Goal: Use online tool/utility: Utilize a website feature to perform a specific function

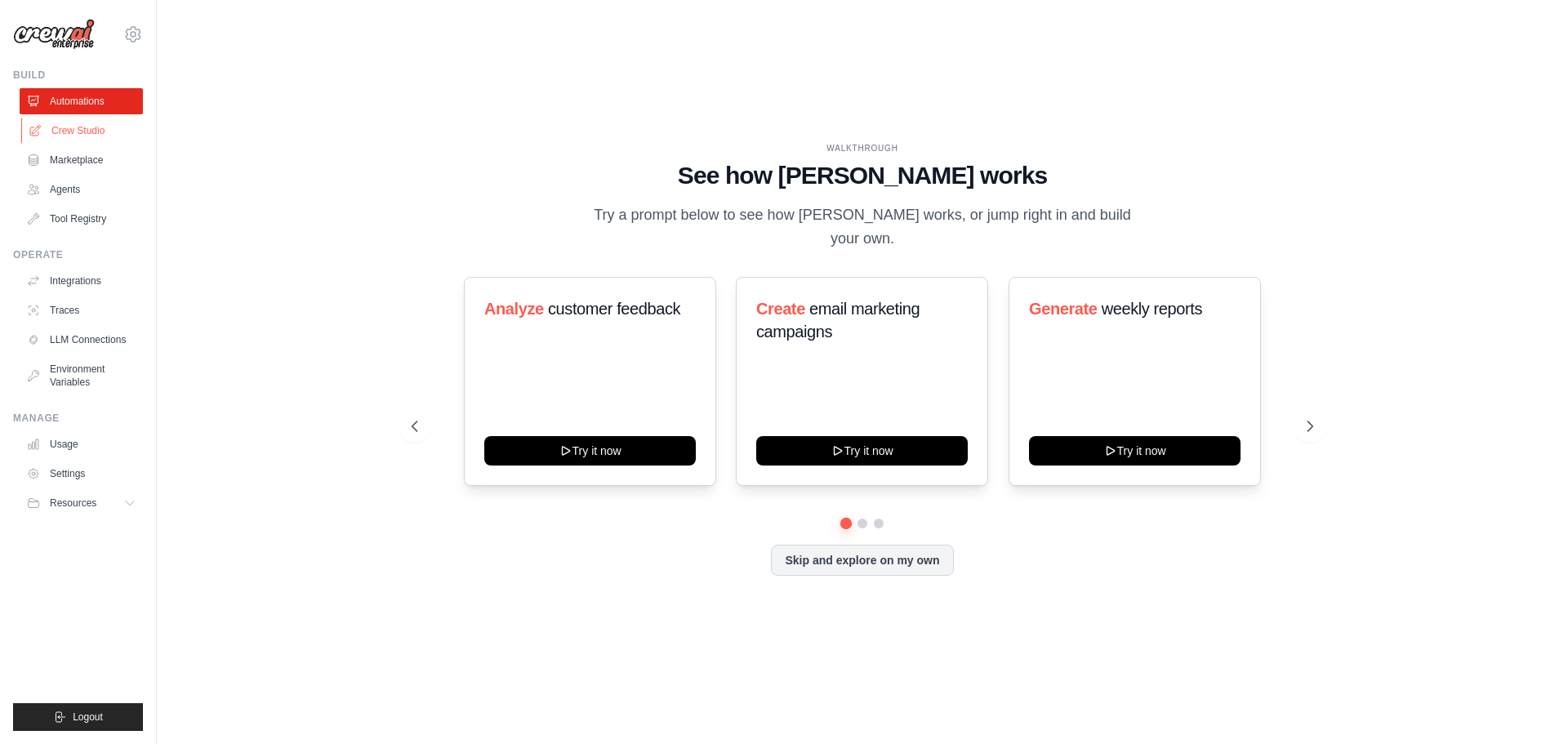
click at [84, 130] on link "Crew Studio" at bounding box center [83, 130] width 124 height 26
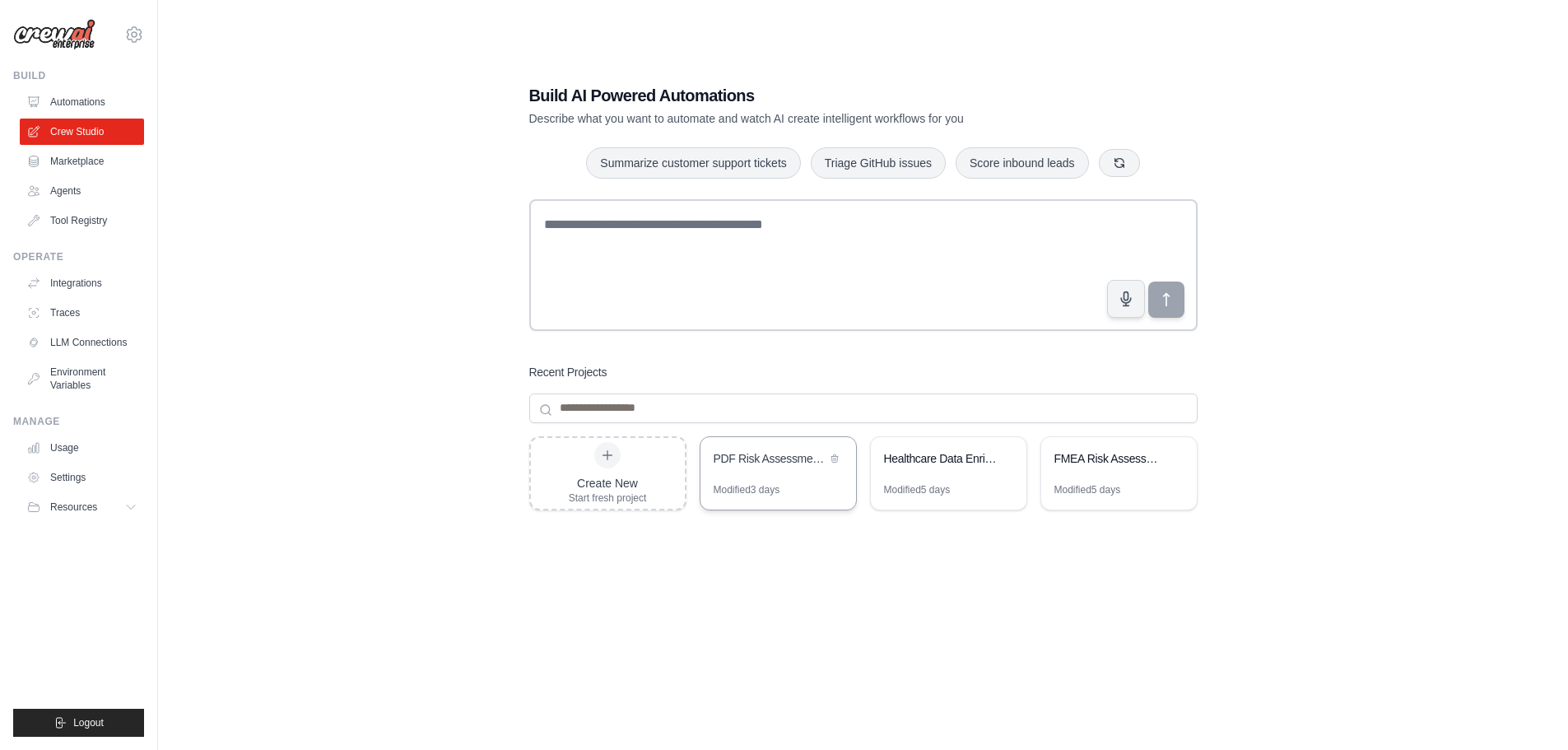
click at [772, 464] on div "PDF Risk Assessment Automation" at bounding box center [770, 459] width 113 height 17
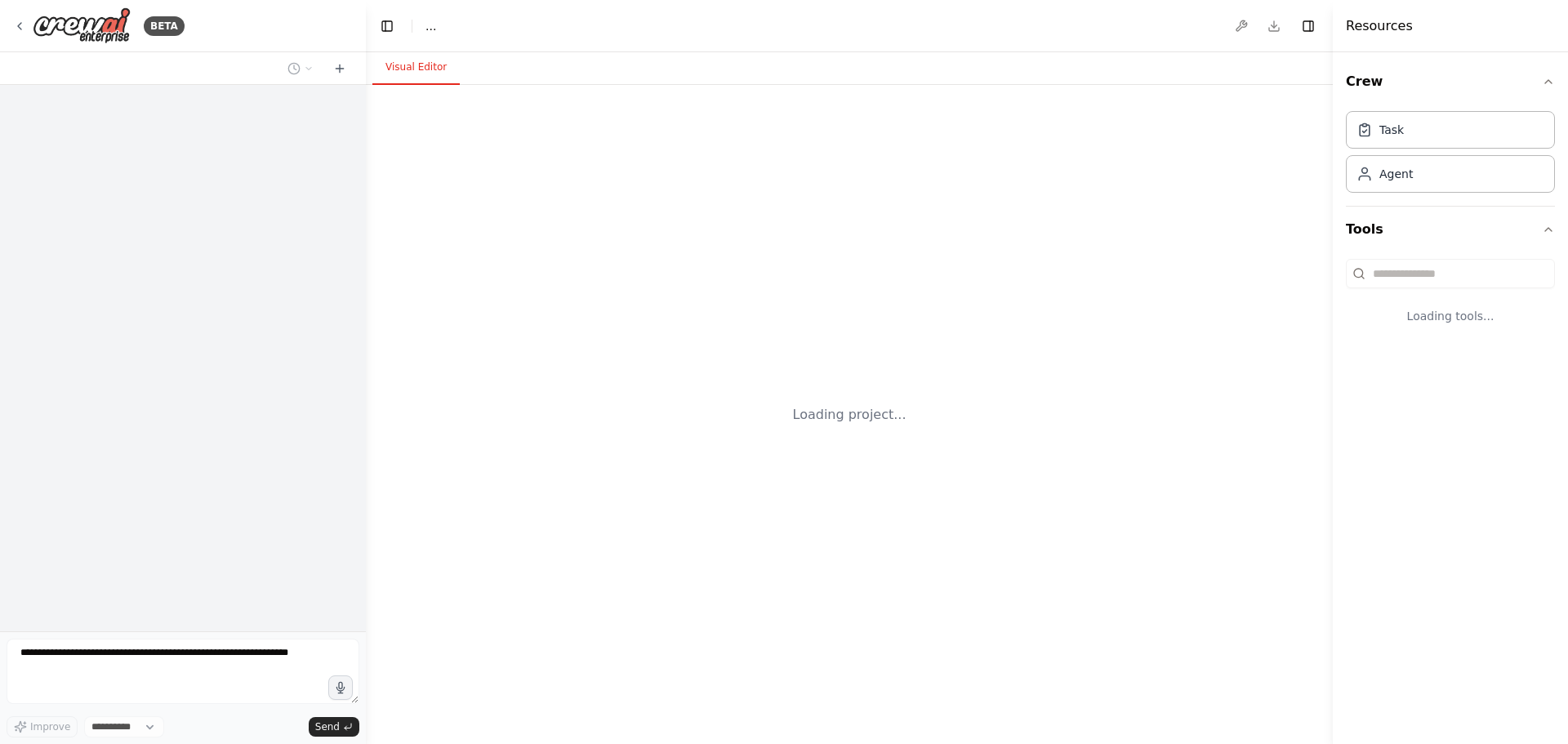
select select "****"
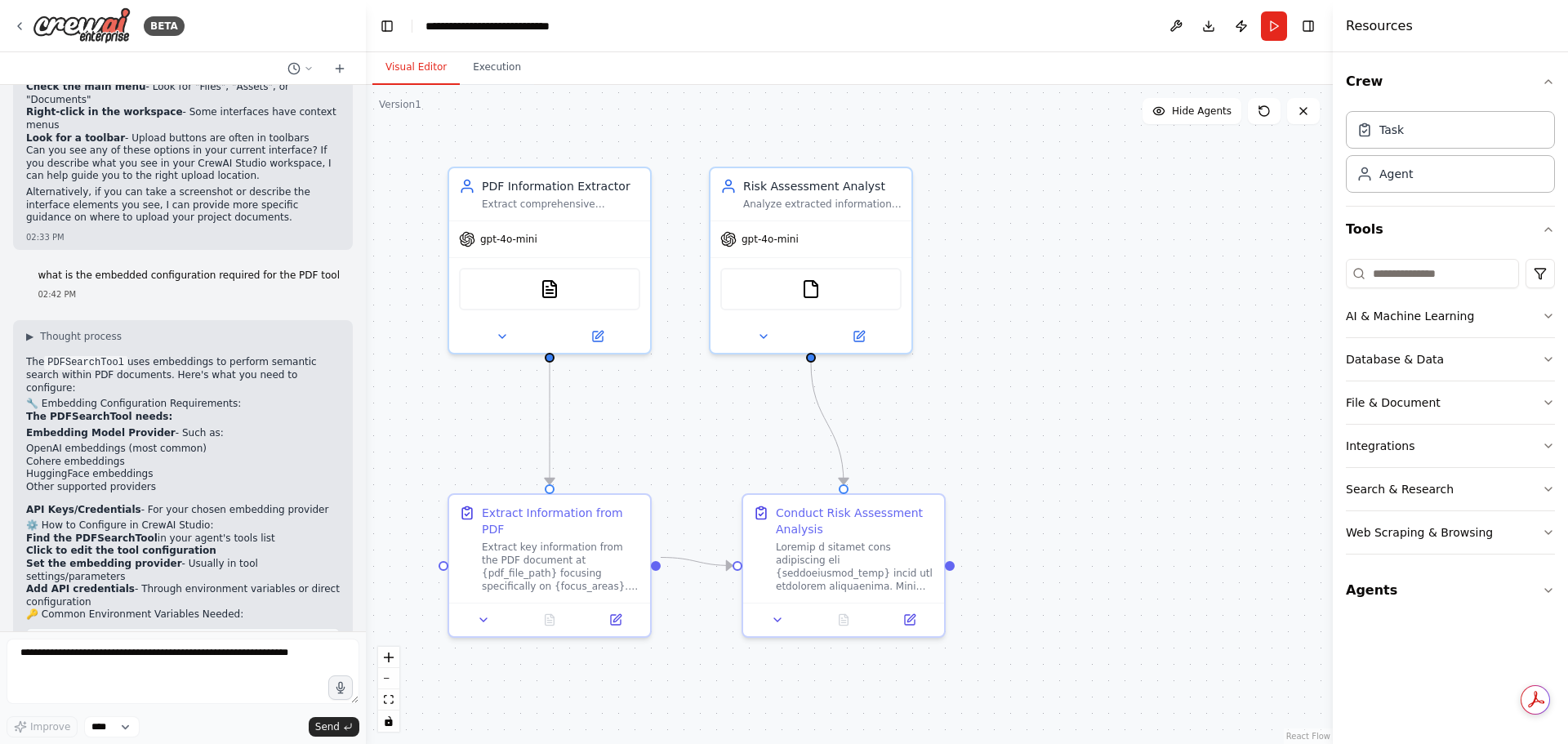
scroll to position [6004, 0]
